Goal: Task Accomplishment & Management: Manage account settings

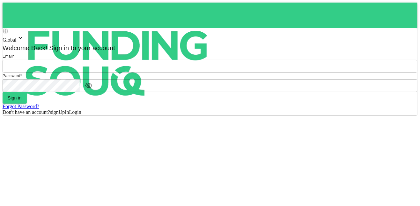
click at [245, 72] on input "email" at bounding box center [210, 66] width 415 height 13
type input "mohamed.ayyash@gmail.com"
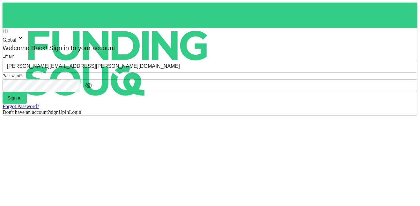
click at [3, 92] on button "Sign in" at bounding box center [15, 97] width 24 height 11
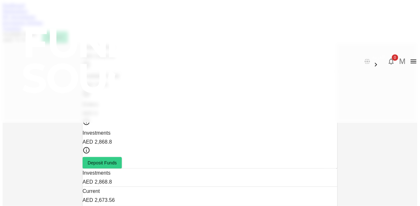
click at [28, 14] on link "Marketplace" at bounding box center [16, 10] width 26 height 5
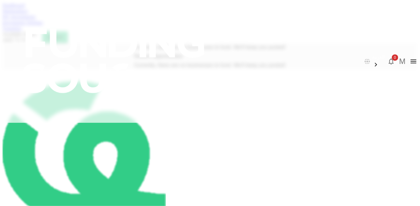
click at [36, 19] on link "My Investments" at bounding box center [19, 16] width 33 height 5
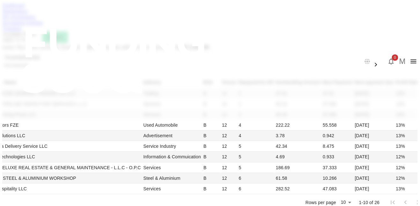
click at [25, 8] on link "Dashboard" at bounding box center [14, 5] width 22 height 5
